Goal: Book appointment/travel/reservation

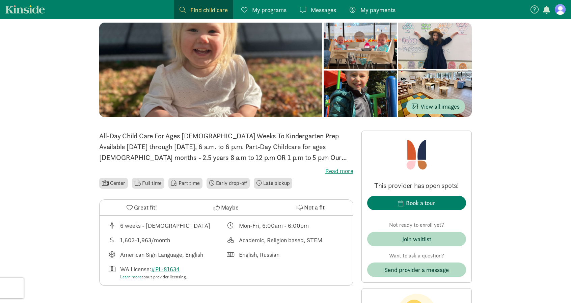
scroll to position [62, 0]
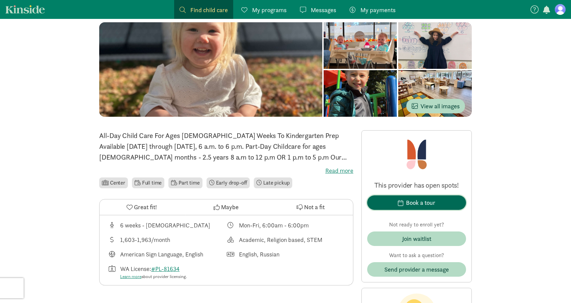
click at [444, 203] on span "Book a tour" at bounding box center [416, 202] width 88 height 9
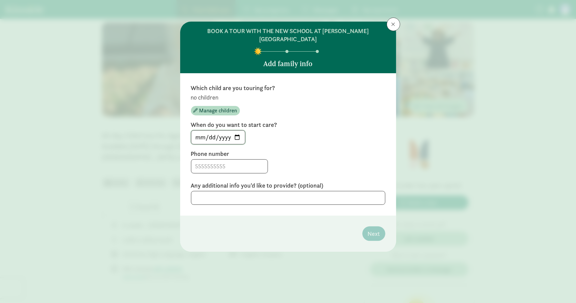
click at [237, 131] on input "[DATE]" at bounding box center [218, 137] width 54 height 13
click at [253, 121] on label "When do you want to start care?" at bounding box center [288, 125] width 194 height 8
click at [223, 107] on span "Manage children" at bounding box center [218, 111] width 38 height 8
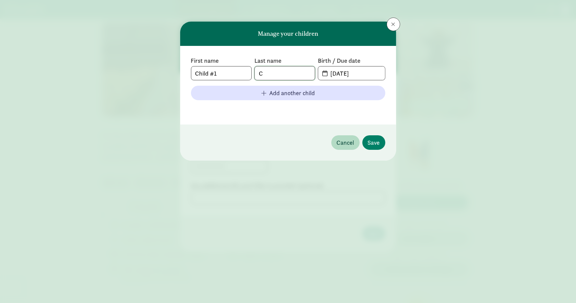
click at [285, 78] on input "C" at bounding box center [285, 72] width 60 height 13
click at [217, 70] on input "Child #1" at bounding box center [221, 72] width 60 height 13
type input "[PERSON_NAME]"
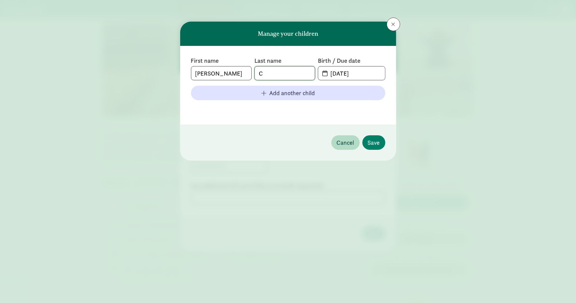
type input "c"
type input "[PERSON_NAME]"
click at [376, 65] on div "Birth / Due date [DATE]" at bounding box center [351, 69] width 67 height 24
click at [360, 69] on input "[DATE]" at bounding box center [355, 72] width 58 height 13
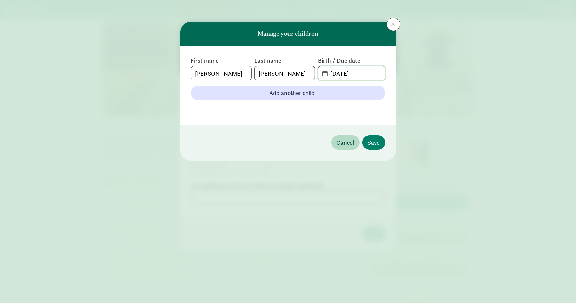
click at [360, 69] on input "[DATE]" at bounding box center [355, 72] width 58 height 13
type input "[DATE]"
click at [375, 135] on button "Save" at bounding box center [373, 142] width 23 height 15
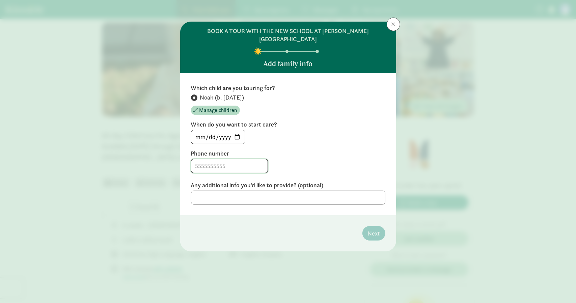
click at [229, 159] on input at bounding box center [229, 165] width 76 height 13
type input "2533206843"
click at [302, 191] on textarea at bounding box center [288, 198] width 194 height 14
click at [322, 191] on textarea at bounding box center [288, 198] width 194 height 14
click at [375, 229] on span "Next" at bounding box center [374, 233] width 12 height 9
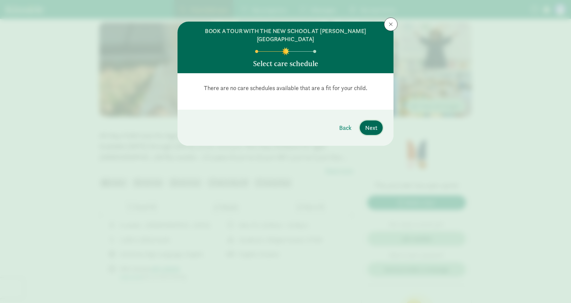
click at [361, 121] on button "Next" at bounding box center [371, 127] width 23 height 15
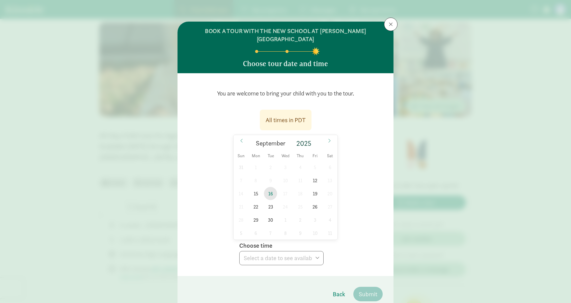
click at [264, 187] on span "16" at bounding box center [270, 193] width 13 height 13
click at [275, 257] on div "You are welcome to bring your child with you to the tour. All times in PDT [DAT…" at bounding box center [285, 174] width 216 height 203
click at [271, 252] on select "Choose time 10:00 AM 10:30 AM 11:30 AM 12:00 PM 03:00 PM 03:30 PM 04:00 PM" at bounding box center [281, 258] width 84 height 14
click at [260, 187] on span "15" at bounding box center [255, 193] width 13 height 13
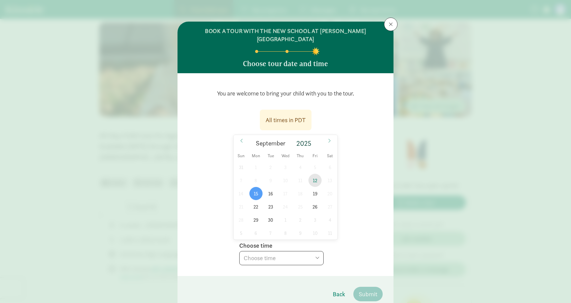
click at [310, 174] on span "12" at bounding box center [314, 180] width 13 height 13
click at [255, 187] on span "15" at bounding box center [255, 193] width 13 height 13
click at [309, 174] on span "12" at bounding box center [314, 180] width 13 height 13
click at [300, 251] on select "Choose time 09:15 AM 09:45 AM 10:45 AM 11:15 AM" at bounding box center [281, 258] width 84 height 14
click at [210, 206] on div "All times in PDT [DATE] [DATE] Sun Mon Tue Wed Thu Fri Sat 31 1 2 3 4 5 6 7 8 9…" at bounding box center [285, 186] width 194 height 160
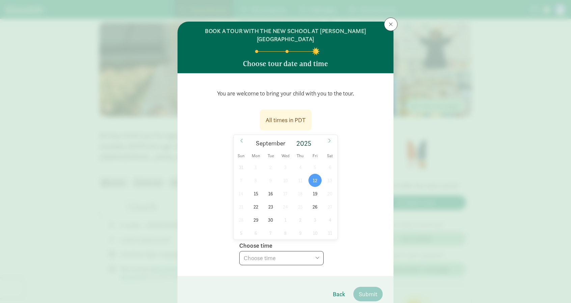
click at [306, 251] on select "Choose time 09:15 AM 09:45 AM 10:45 AM 11:15 AM" at bounding box center [281, 258] width 84 height 14
click at [191, 189] on div "All times in PDT [DATE] [DATE] Sun Mon Tue Wed Thu Fri Sat 31 1 2 3 4 5 6 7 8 9…" at bounding box center [285, 186] width 194 height 160
